Goal: Information Seeking & Learning: Learn about a topic

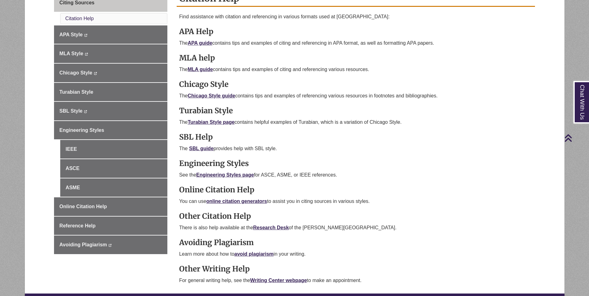
scroll to position [186, 0]
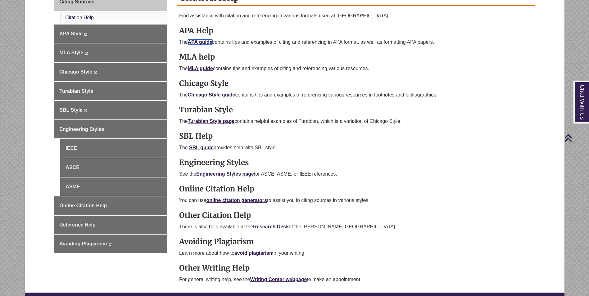
click at [199, 41] on link "APA guide" at bounding box center [200, 41] width 25 height 5
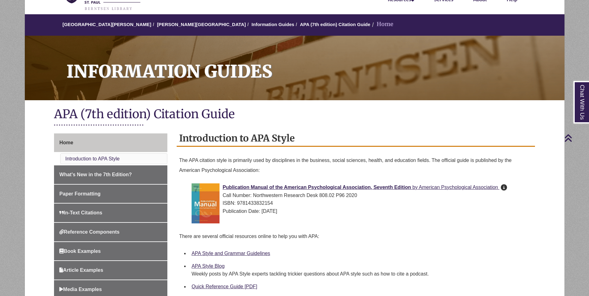
scroll to position [31, 0]
